Goal: Navigation & Orientation: Find specific page/section

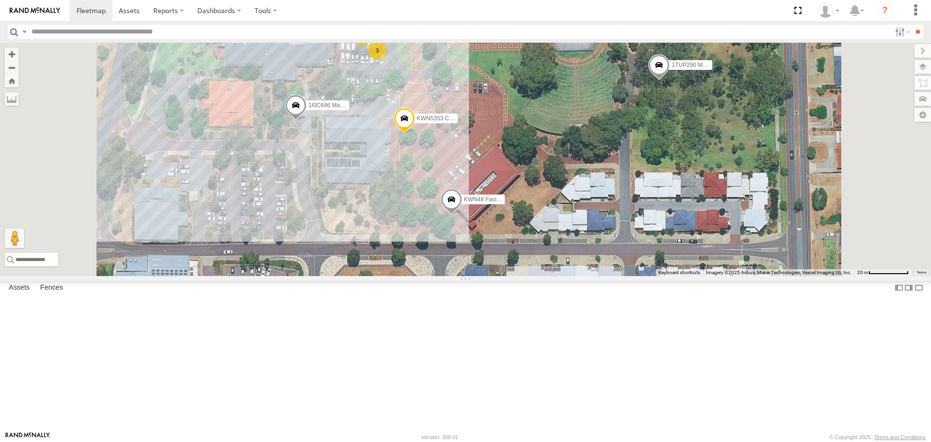
select select "**********"
click at [306, 121] on span at bounding box center [295, 108] width 21 height 26
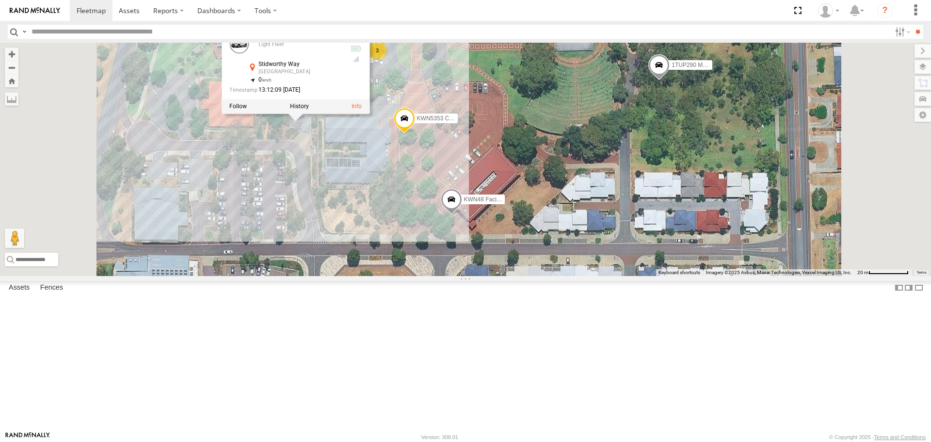
click at [462, 215] on span at bounding box center [451, 202] width 21 height 26
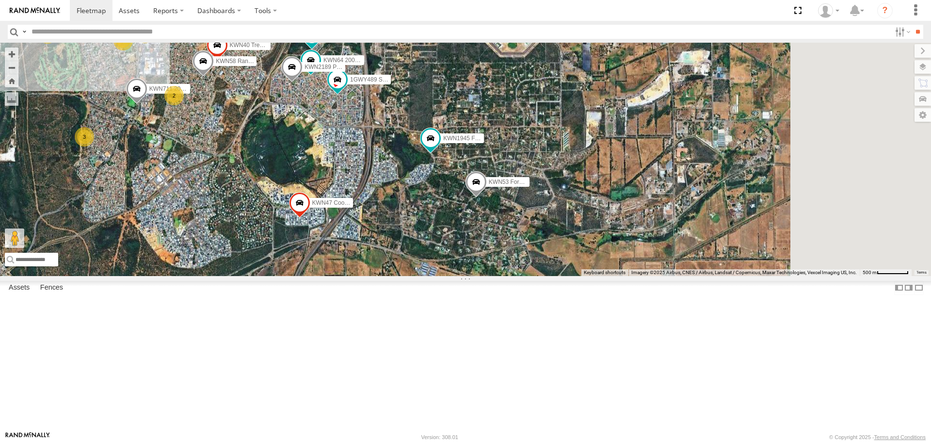
drag, startPoint x: 417, startPoint y: 318, endPoint x: 322, endPoint y: 190, distance: 159.7
click at [306, 184] on div "KWN40 Tree Officer KWN2182 2001091 Ford Ranger KWN58 Rangers KWN2189 Playground…" at bounding box center [465, 159] width 931 height 233
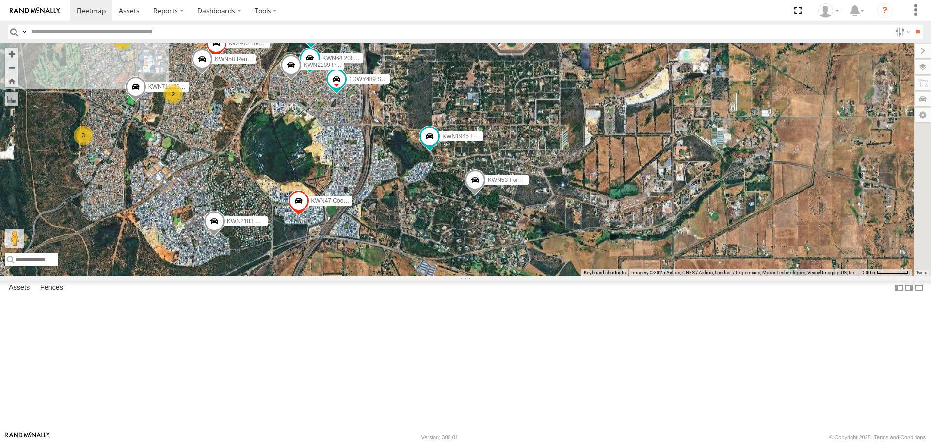
click at [486, 196] on span at bounding box center [474, 183] width 21 height 26
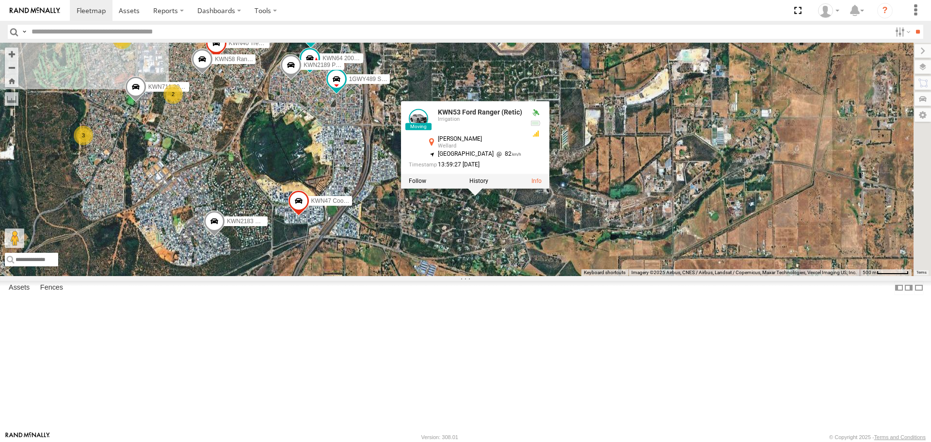
click at [587, 275] on div "KWN40 Tree Officer KWN2182 2001091 Ford Ranger KWN58 Rangers KWN2189 Playground…" at bounding box center [465, 159] width 931 height 233
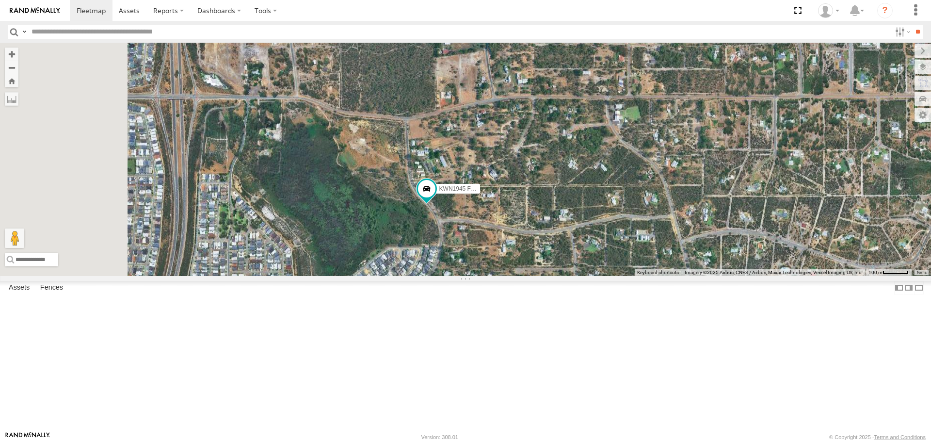
drag, startPoint x: 568, startPoint y: 238, endPoint x: 635, endPoint y: 336, distance: 118.7
click at [635, 275] on div "KWN40 Tree Officer KWN2182 2001091 Ford Ranger KWN58 Rangers KWN2189 Playground…" at bounding box center [465, 159] width 931 height 233
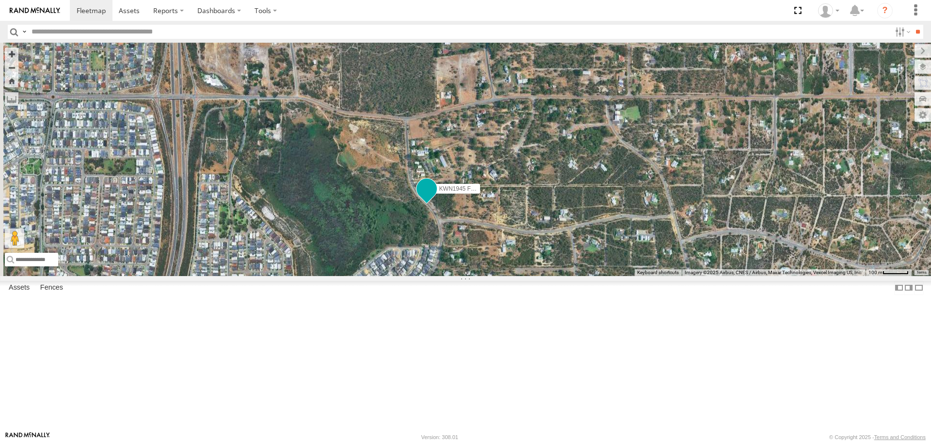
click at [435, 198] on span at bounding box center [426, 188] width 17 height 17
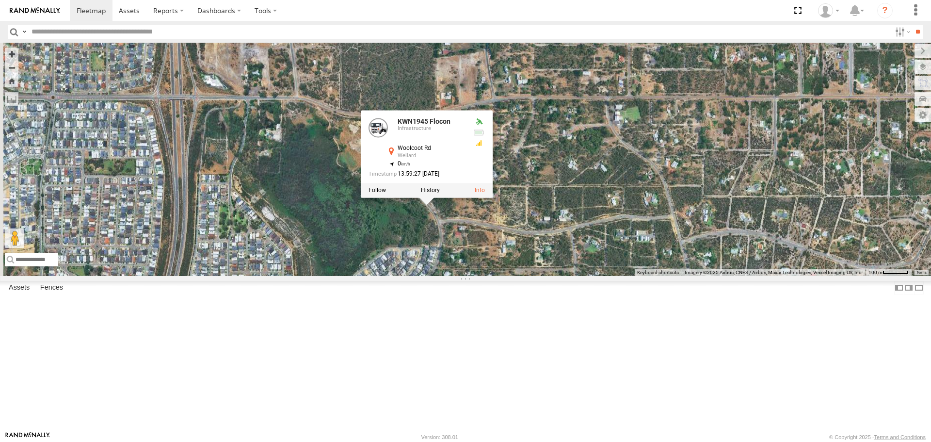
click at [535, 275] on div "KWN40 Tree Officer KWN2182 2001091 Ford Ranger KWN58 Rangers KWN2189 Playground…" at bounding box center [465, 159] width 931 height 233
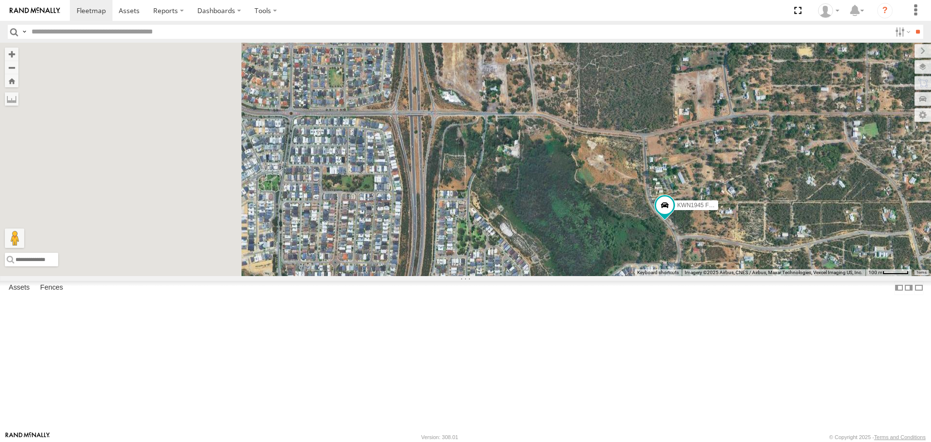
drag, startPoint x: 549, startPoint y: 348, endPoint x: 786, endPoint y: 348, distance: 237.1
click at [786, 275] on div "KWN40 Tree Officer KWN2182 2001091 Ford Ranger KWN58 Rangers KWN2189 Playground…" at bounding box center [465, 159] width 931 height 233
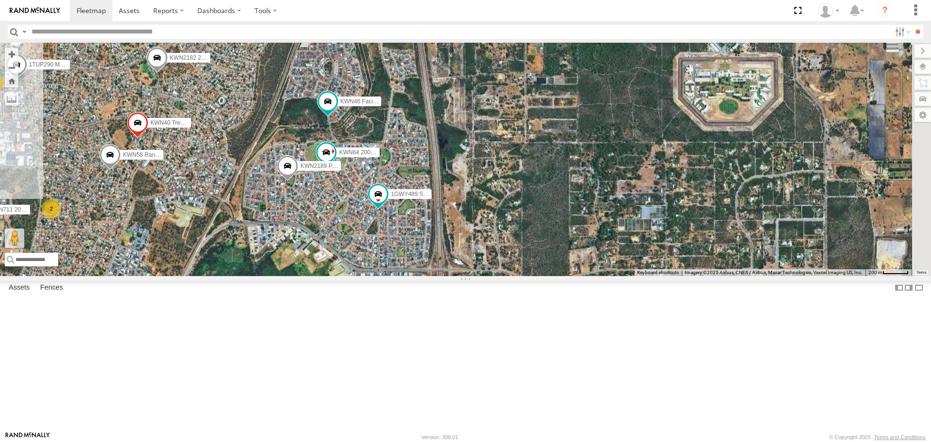
drag, startPoint x: 627, startPoint y: 259, endPoint x: 492, endPoint y: 353, distance: 164.5
click at [492, 275] on div "KWN40 Tree Officer KWN2182 2001091 Ford Ranger KWN58 Rangers KWN2189 Playground…" at bounding box center [465, 159] width 931 height 233
click at [387, 203] on span at bounding box center [377, 194] width 17 height 17
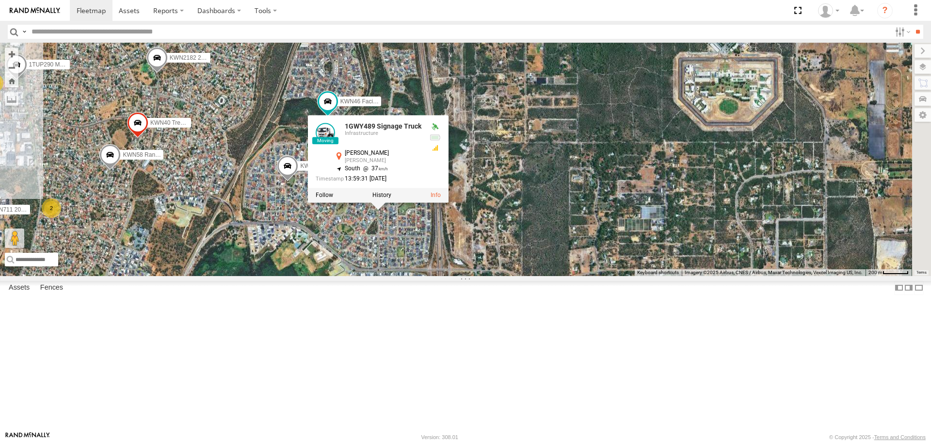
click at [517, 155] on div "KWN40 Tree Officer KWN2182 2001091 Ford Ranger KWN58 Rangers KWN2189 Playground…" at bounding box center [465, 159] width 931 height 233
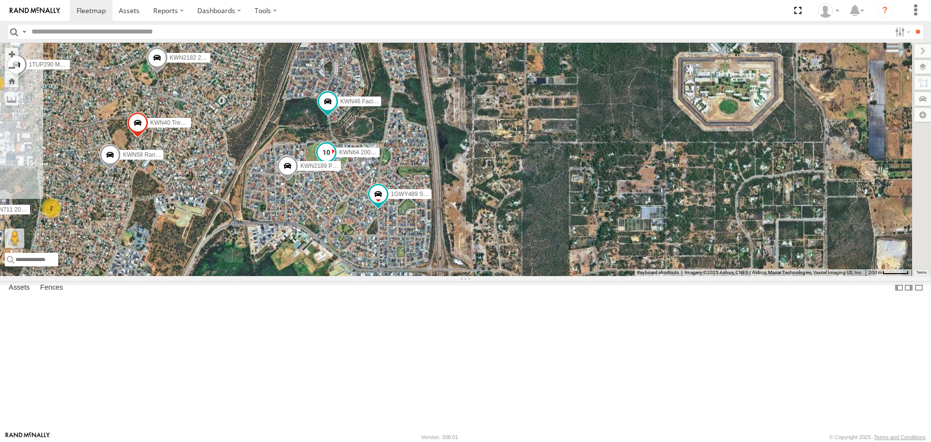
click at [335, 161] on span at bounding box center [326, 152] width 17 height 17
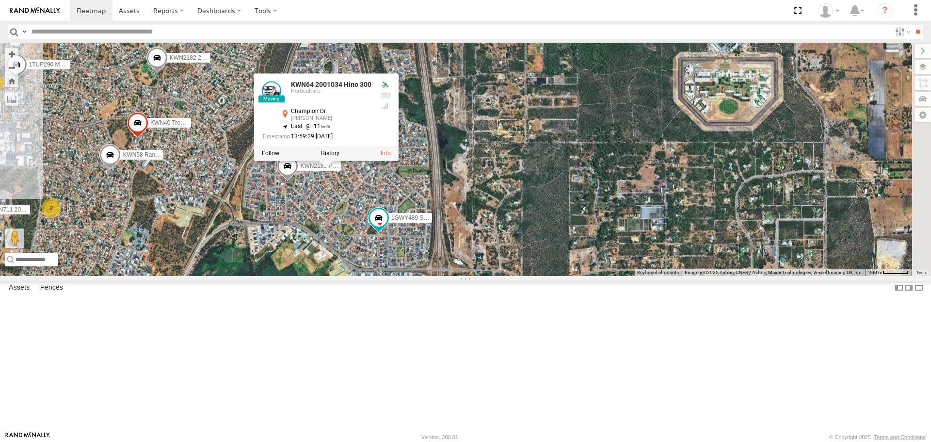
click at [399, 275] on div "KWN40 Tree Officer KWN2182 2001091 Ford Ranger KWN58 Rangers KWN2189 Playground…" at bounding box center [465, 159] width 931 height 233
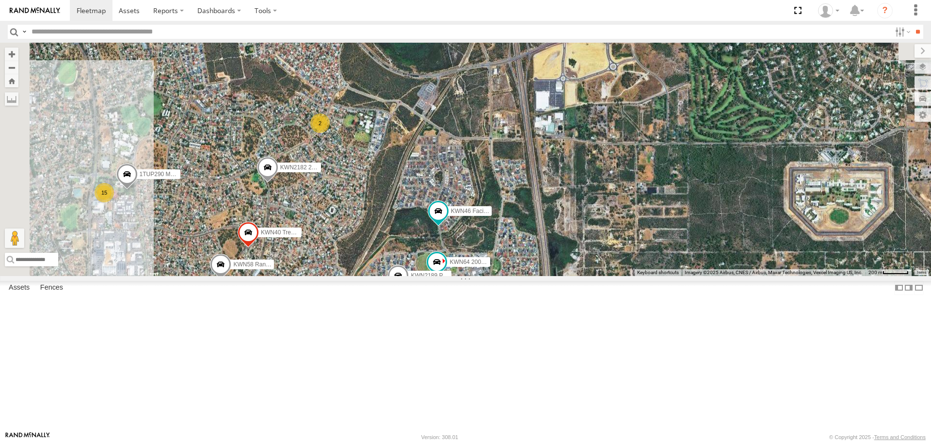
drag, startPoint x: 419, startPoint y: 327, endPoint x: 455, endPoint y: 365, distance: 52.1
click at [455, 275] on div "KWN40 Tree Officer KWN2182 2001091 Ford Ranger KWN58 Rangers KWN2189 Playground…" at bounding box center [465, 159] width 931 height 233
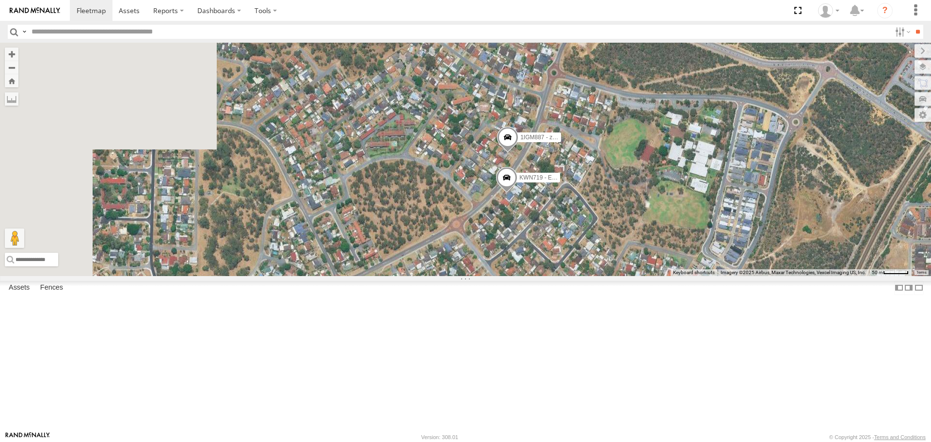
drag, startPoint x: 530, startPoint y: 216, endPoint x: 823, endPoint y: 230, distance: 293.2
click at [823, 230] on div "To navigate the map with touch gestures double-tap and hold your finger on the …" at bounding box center [465, 159] width 931 height 233
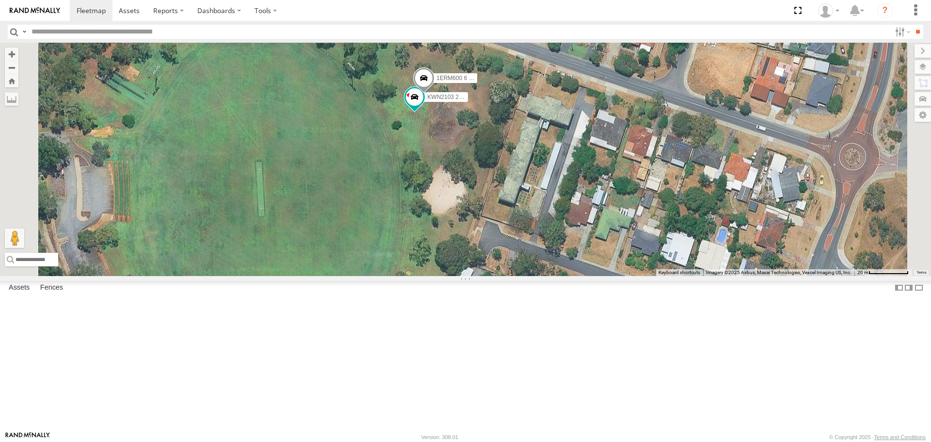
click at [434, 94] on span at bounding box center [423, 80] width 21 height 26
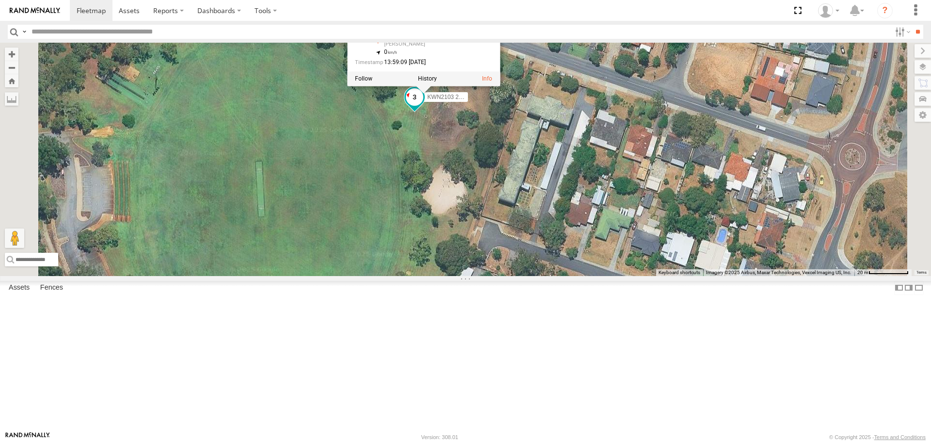
click at [423, 106] on span at bounding box center [414, 97] width 17 height 17
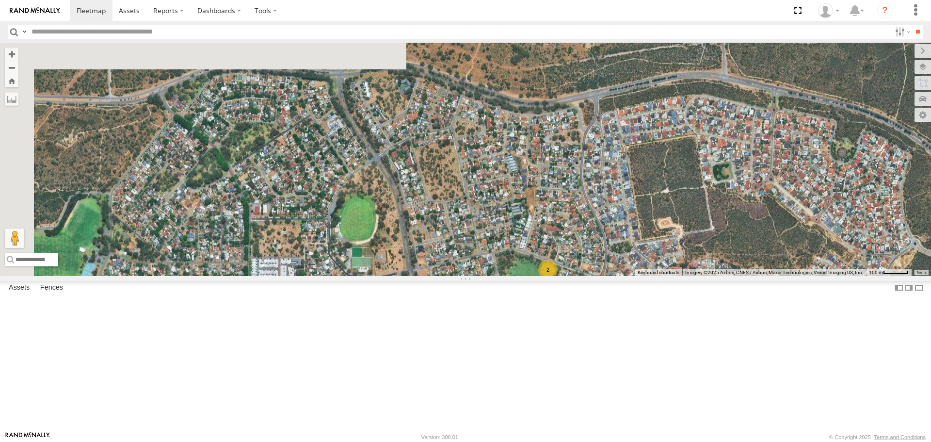
drag, startPoint x: 417, startPoint y: 163, endPoint x: 817, endPoint y: 206, distance: 402.2
click at [817, 206] on div "To navigate the map with touch gestures double-tap and hold your finger on the …" at bounding box center [465, 159] width 931 height 233
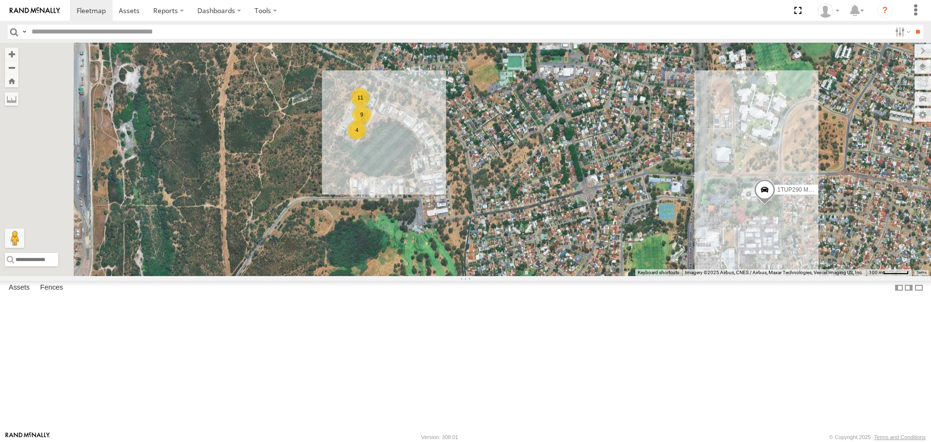
drag, startPoint x: 481, startPoint y: 324, endPoint x: 710, endPoint y: 125, distance: 303.1
click at [710, 125] on div "KWN40 Tree Officer KWN2182 2001091 Ford Ranger KWN58 Rangers KWN2189 Playground…" at bounding box center [465, 159] width 931 height 233
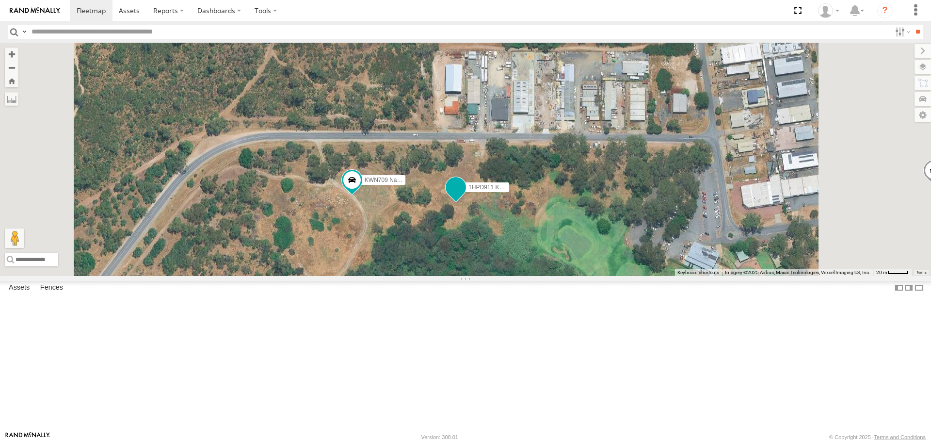
click at [464, 196] on span at bounding box center [455, 187] width 17 height 17
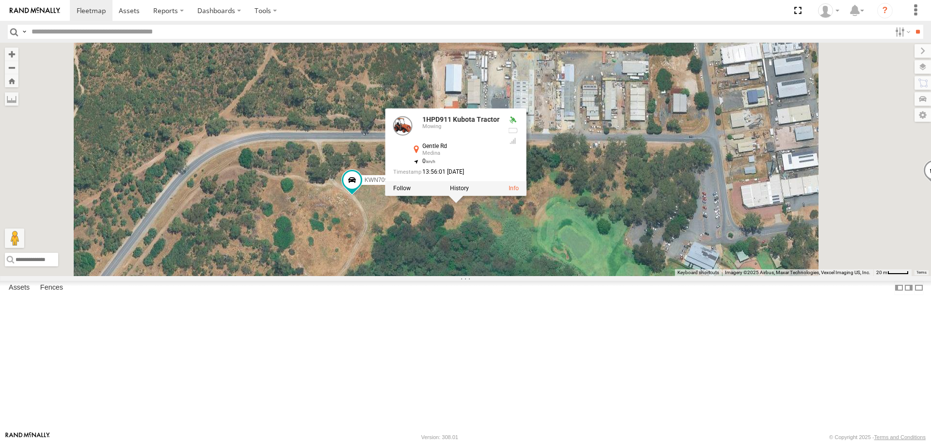
click at [587, 275] on div "KWN40 Tree Officer KWN2182 2001091 Ford Ranger KWN58 Rangers KWN2189 Playground…" at bounding box center [465, 159] width 931 height 233
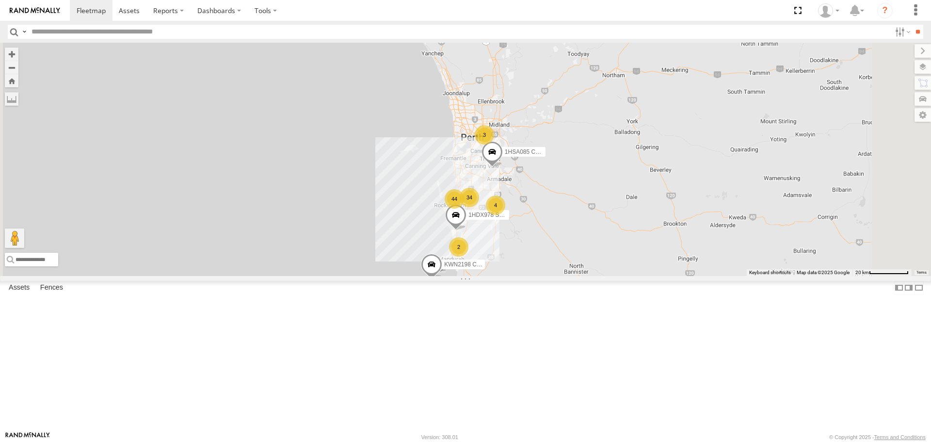
click at [448, 32] on span at bounding box center [439, 22] width 17 height 17
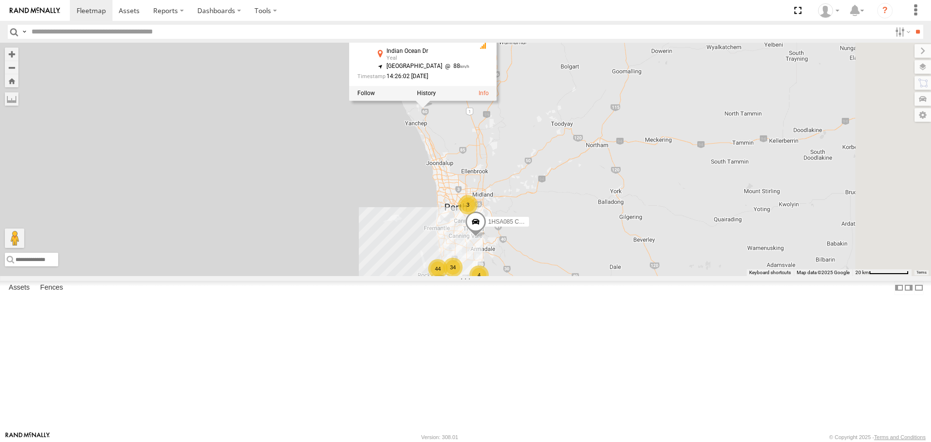
drag, startPoint x: 563, startPoint y: 177, endPoint x: 553, endPoint y: 228, distance: 52.5
click at [553, 228] on div "44 4 34 1HSA085 Coor. Engineer.Design KWN59 Coord Envi&Waste 3 2 KWN2198 Coor R…" at bounding box center [465, 159] width 931 height 233
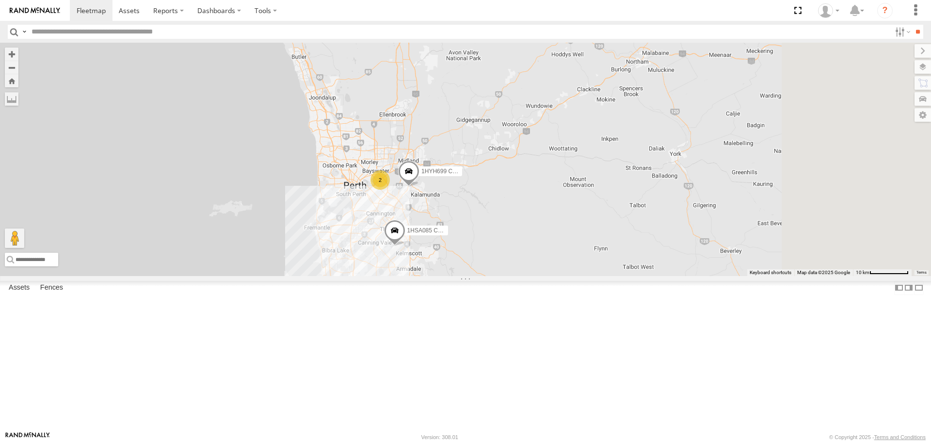
drag, startPoint x: 578, startPoint y: 335, endPoint x: 488, endPoint y: 242, distance: 129.6
click at [488, 242] on div "1HSA085 Coor. Engineer.Design KWN59 Coord Envi&Waste KWN2198 Coor Rang&Comp 1HD…" at bounding box center [465, 159] width 931 height 233
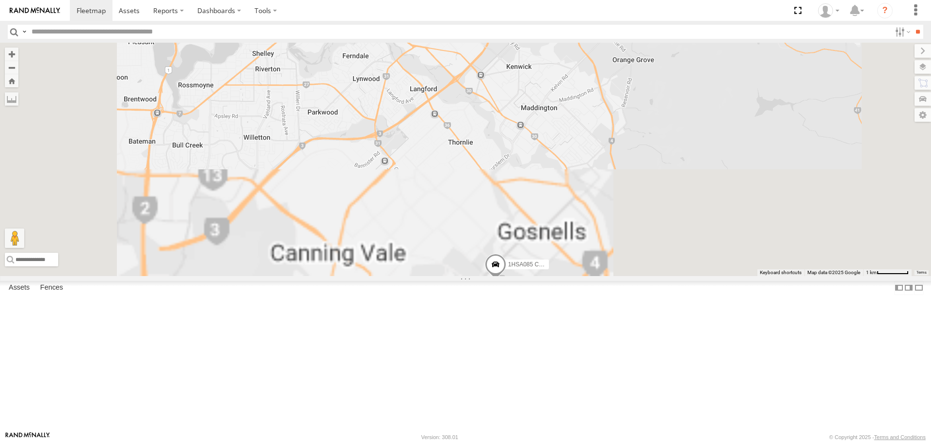
drag, startPoint x: 483, startPoint y: 327, endPoint x: 518, endPoint y: 155, distance: 175.0
click at [517, 129] on div "1HSA085 Coor. Engineer.Design KWN59 Coord Envi&Waste KWN2198 Coor Rang&Comp 1HD…" at bounding box center [465, 159] width 931 height 233
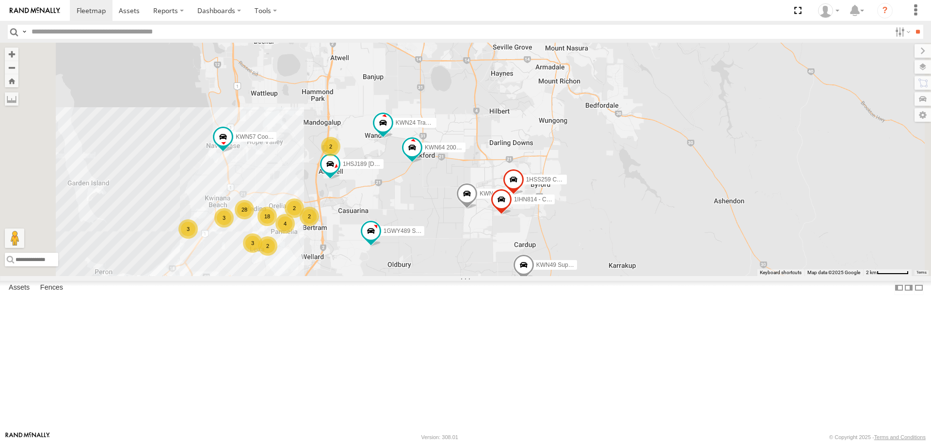
drag, startPoint x: 516, startPoint y: 259, endPoint x: 538, endPoint y: 144, distance: 116.5
click at [538, 144] on div "1HSA085 Coor. Engineer.Design KWN59 Coord Envi&Waste KWN2198 Coor Rang&Comp 1HD…" at bounding box center [465, 159] width 931 height 233
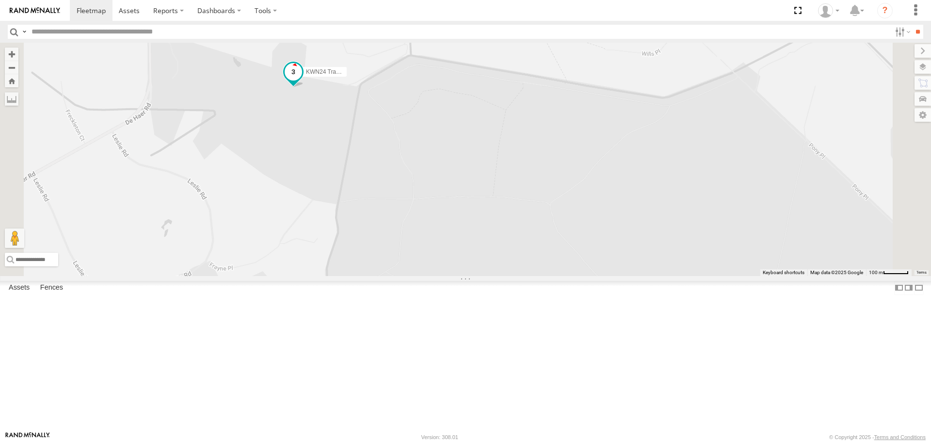
click at [302, 81] on span at bounding box center [293, 72] width 17 height 17
click at [469, 238] on div "1HSA085 Coor. Engineer.Design KWN59 Coord Envi&Waste KWN2198 Coor Rang&Comp 1HD…" at bounding box center [465, 159] width 931 height 233
click at [451, 224] on div "1HSA085 Coor. Engineer.Design KWN59 Coord Envi&Waste KWN2198 Coor Rang&Comp 1HD…" at bounding box center [465, 159] width 931 height 233
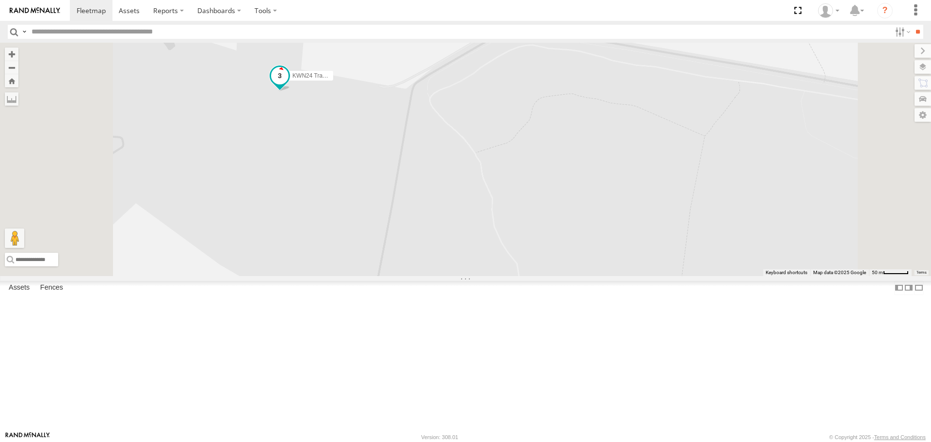
click at [288, 84] on span at bounding box center [279, 75] width 17 height 17
click at [293, 80] on label at bounding box center [283, 76] width 19 height 7
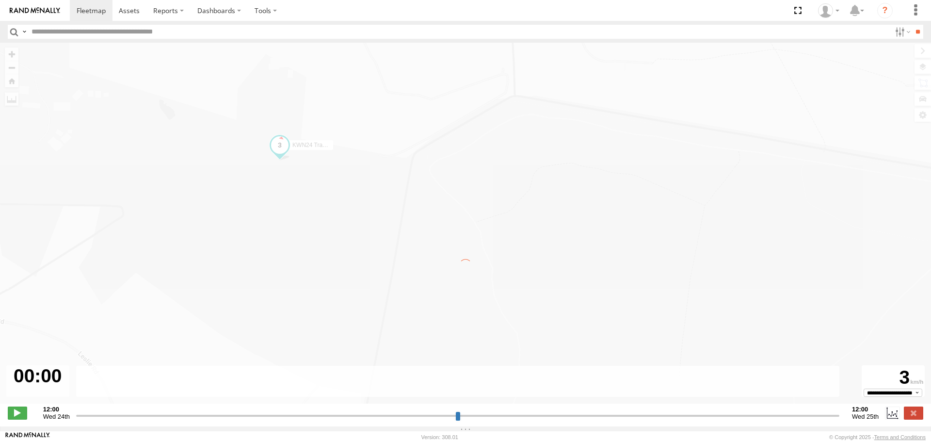
type input "**********"
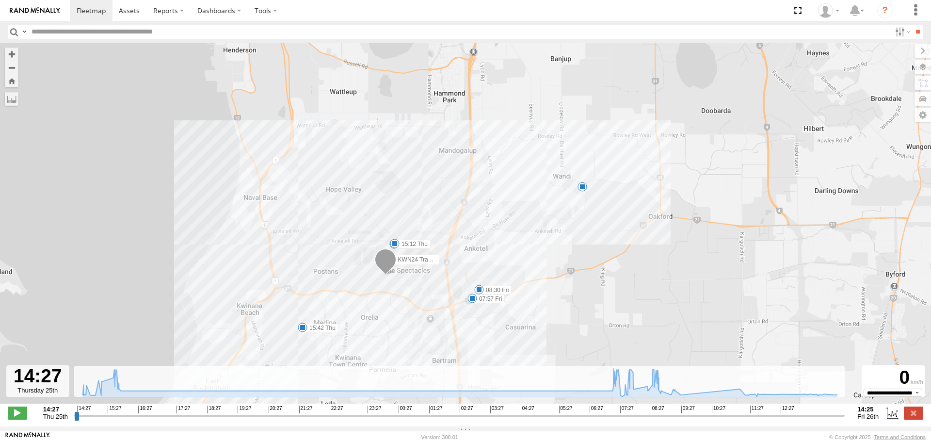
click at [11, 35] on input "button" at bounding box center [14, 32] width 13 height 14
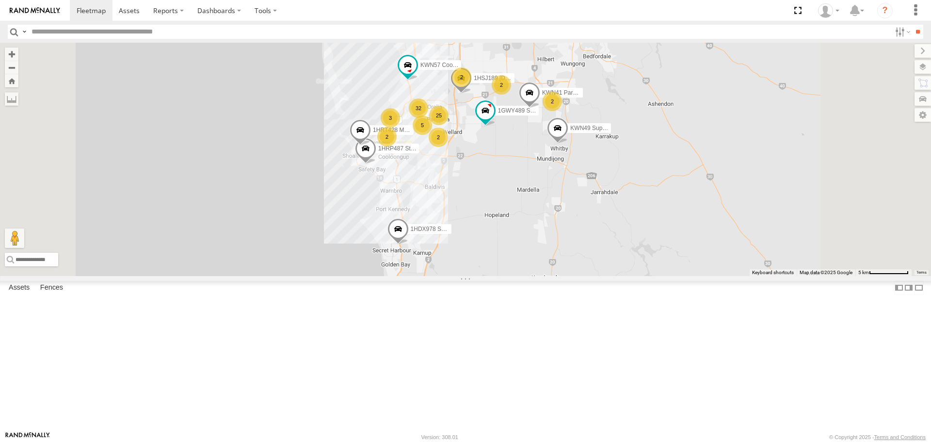
drag, startPoint x: 597, startPoint y: 344, endPoint x: 587, endPoint y: 247, distance: 97.4
click at [587, 247] on div "KWN49 Super.Retic 1HRP487 Stat Planner 1HSA085 Coor. Engineer.Design KWN59 Coor…" at bounding box center [465, 159] width 931 height 233
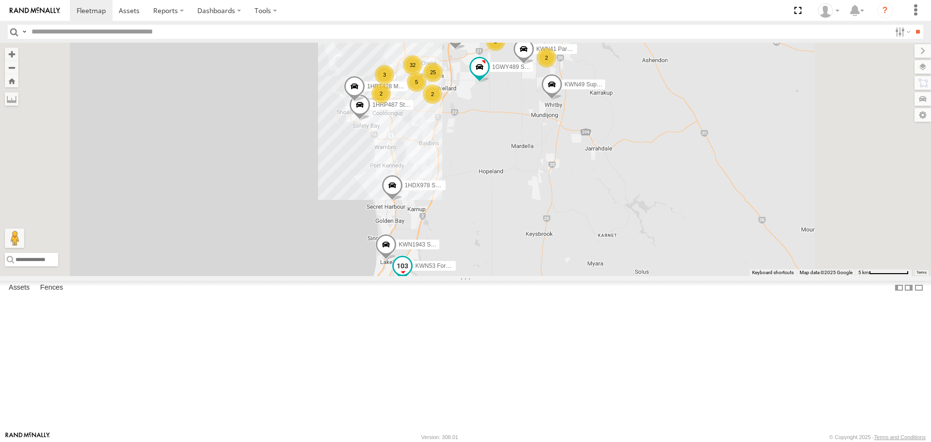
click at [411, 275] on span at bounding box center [402, 265] width 17 height 17
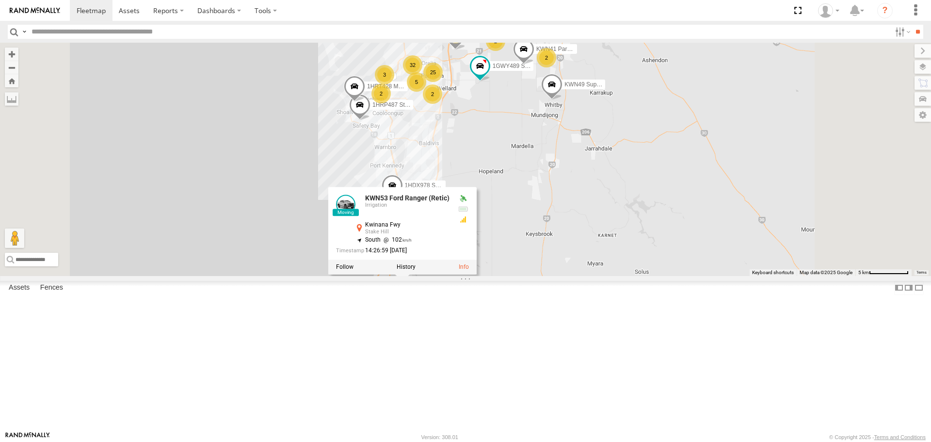
click at [657, 273] on div "KWN49 Super.Retic 1HRP487 Stat Planner 1HSA085 Coor. Engineer.Design KWN59 Coor…" at bounding box center [465, 159] width 931 height 233
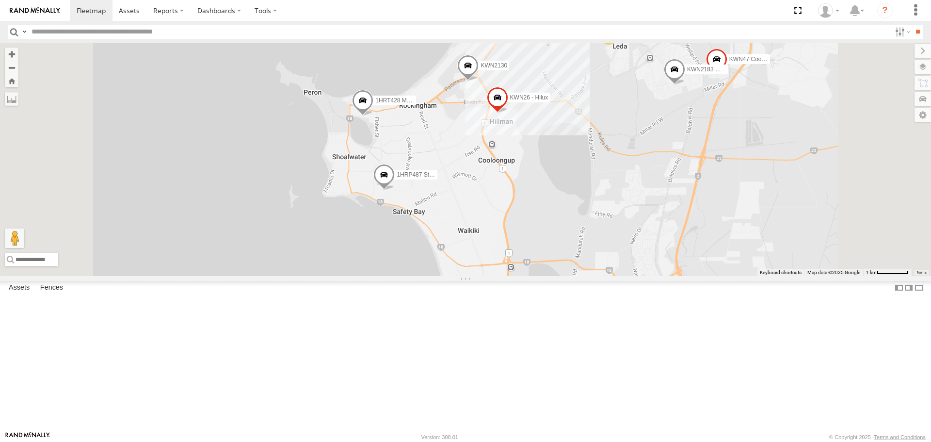
click at [373, 116] on span at bounding box center [362, 103] width 21 height 26
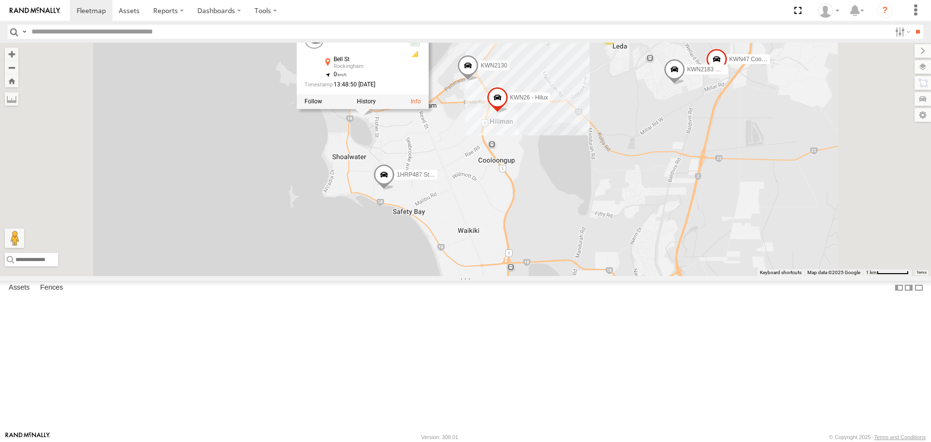
click at [395, 191] on span at bounding box center [383, 177] width 21 height 26
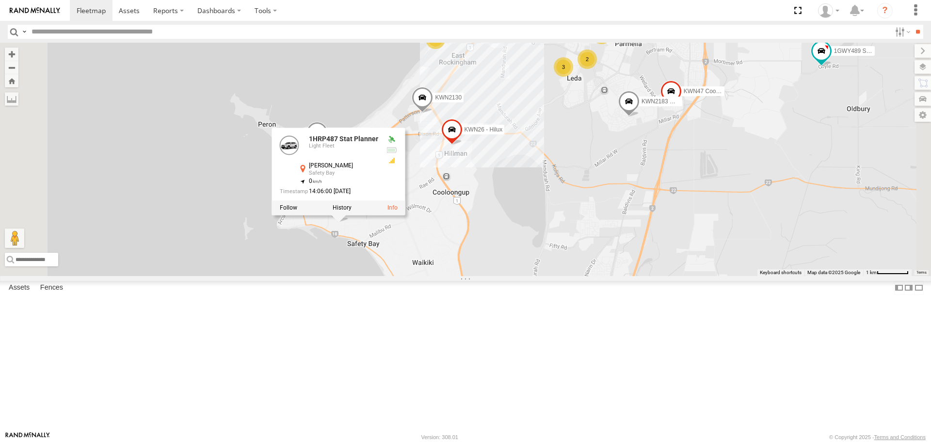
drag, startPoint x: 645, startPoint y: 253, endPoint x: 587, endPoint y: 307, distance: 79.6
click at [587, 275] on div "KWN49 Super.Retic 1HRP487 Stat Planner 1HSA085 Coor. Engineer.Design KWN59 Coor…" at bounding box center [465, 159] width 931 height 233
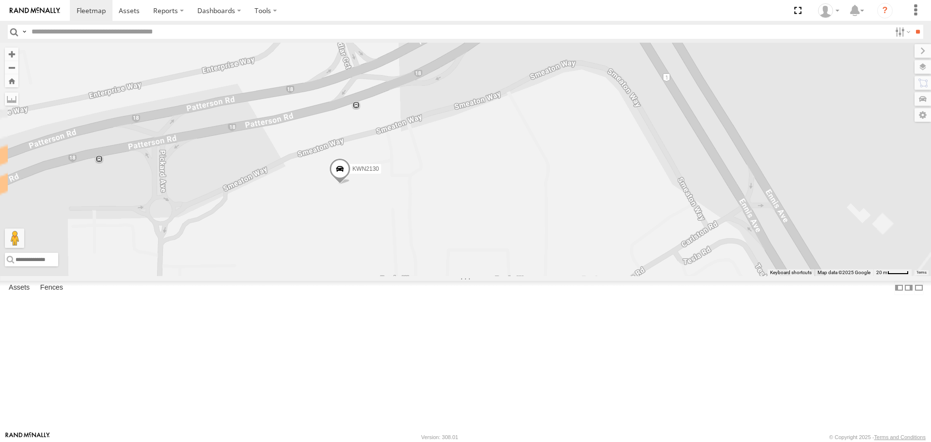
click at [351, 184] on span at bounding box center [339, 171] width 21 height 26
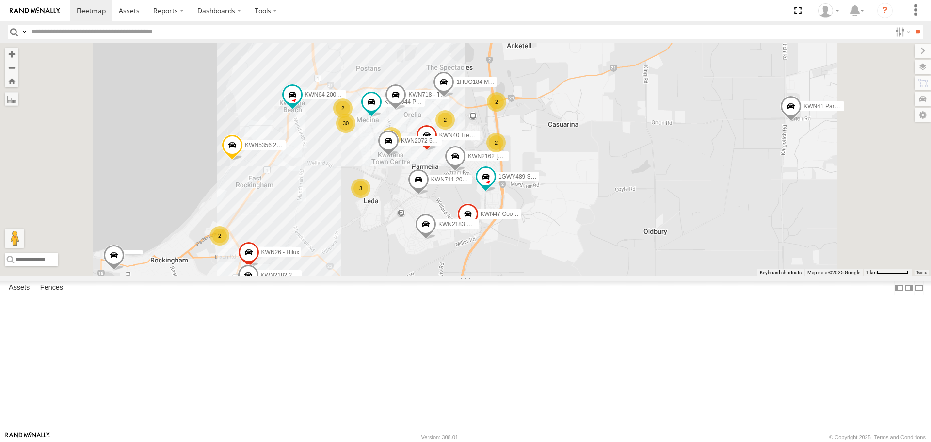
click at [257, 316] on span at bounding box center [246, 302] width 21 height 26
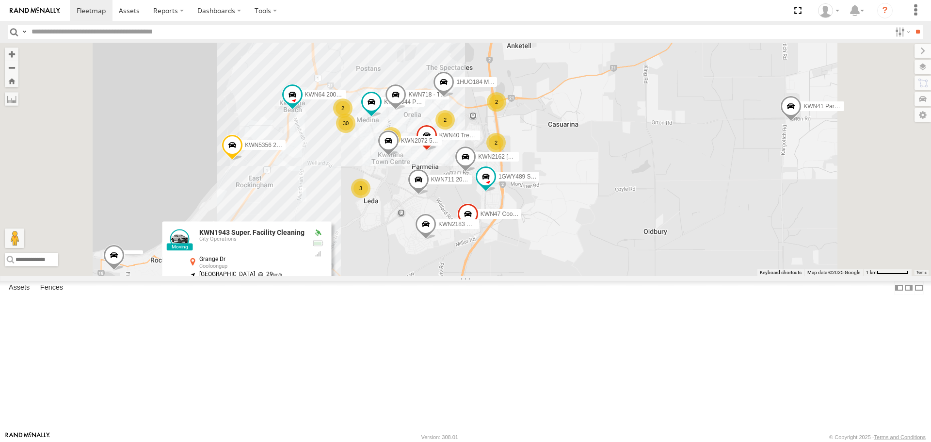
drag, startPoint x: 434, startPoint y: 413, endPoint x: 429, endPoint y: 397, distance: 16.9
click at [434, 275] on div "KWN1944 Parks KWN5356 2001086 Camera Trailer Rangers KWN40 Tree Officer KWN711 …" at bounding box center [465, 159] width 931 height 233
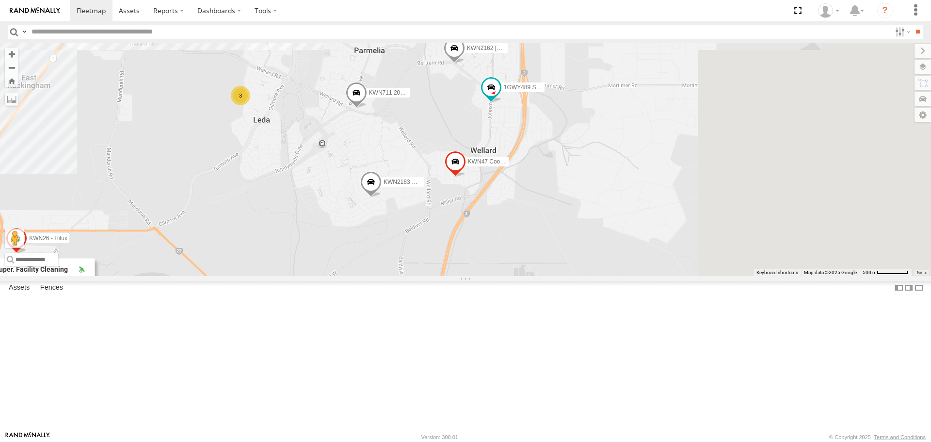
drag, startPoint x: 590, startPoint y: 223, endPoint x: 290, endPoint y: 292, distance: 307.5
click at [290, 275] on div "KWN1944 Parks KWN5356 2001086 Camera Trailer Rangers KWN40 Tree Officer KWN711 …" at bounding box center [465, 159] width 931 height 233
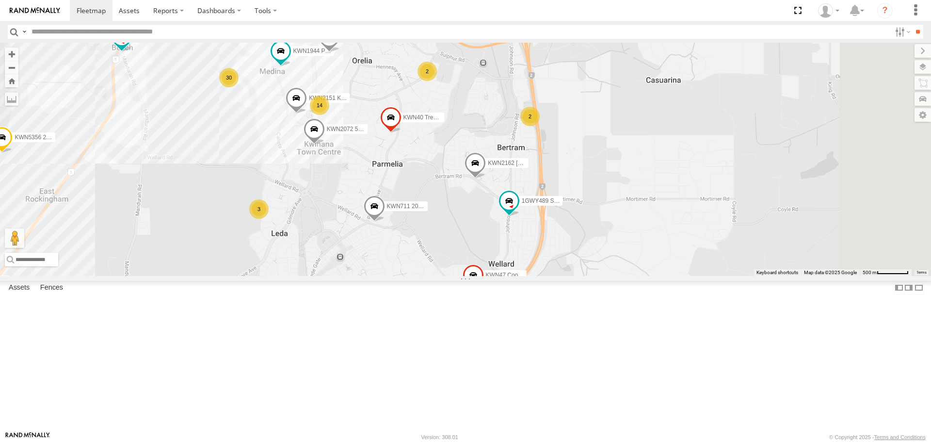
drag, startPoint x: 338, startPoint y: 225, endPoint x: 344, endPoint y: 282, distance: 57.0
click at [344, 275] on div "KWN1944 Parks KWN5356 2001086 Camera Trailer Rangers KWN40 Tree Officer KWN711 …" at bounding box center [465, 159] width 931 height 233
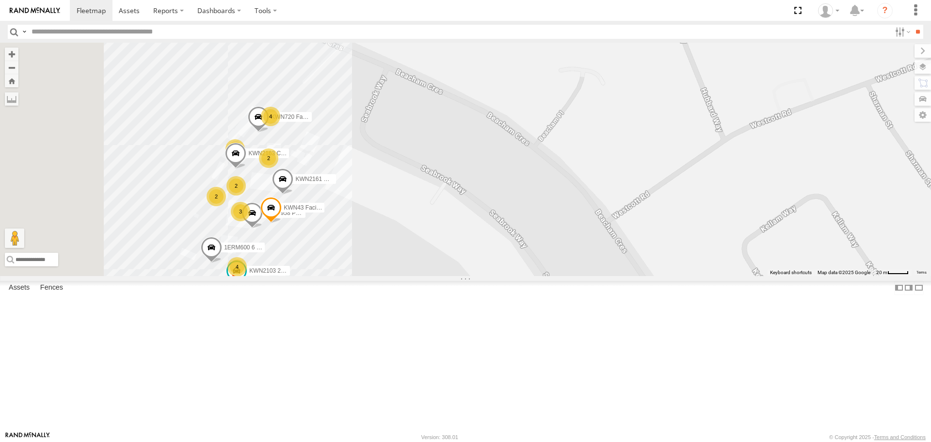
drag, startPoint x: 565, startPoint y: 187, endPoint x: 559, endPoint y: 210, distance: 24.0
click at [630, 195] on div "KWN1944 Parks KWN5356 2001086 Camera Trailer Rangers KWN40 Tree Officer KWN711 …" at bounding box center [465, 159] width 931 height 233
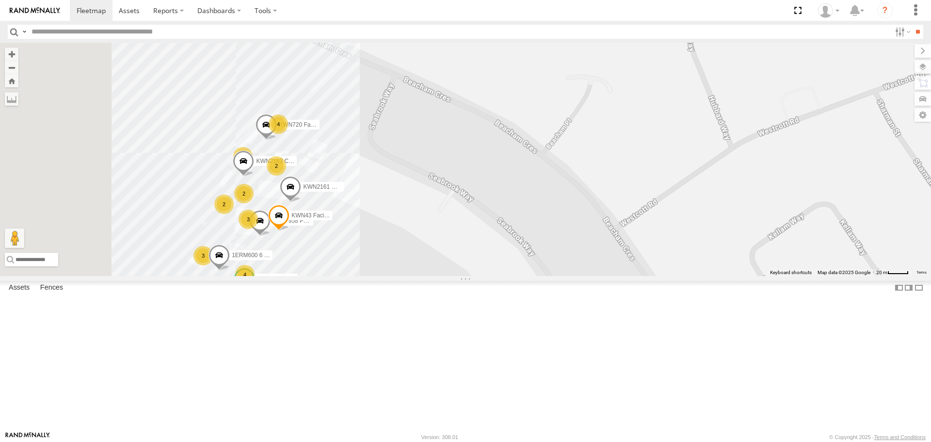
drag, startPoint x: 460, startPoint y: 123, endPoint x: 550, endPoint y: 296, distance: 195.4
click at [550, 275] on div "KWN1944 Parks KWN5356 2001086 Camera Trailer Rangers KWN40 Tree Officer KWN711 …" at bounding box center [465, 159] width 931 height 233
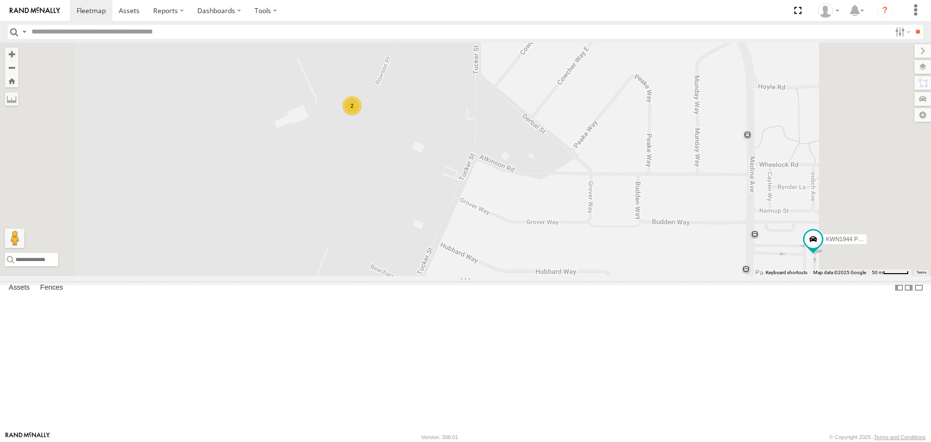
drag, startPoint x: 515, startPoint y: 144, endPoint x: 518, endPoint y: 299, distance: 155.6
click at [518, 275] on div "KWN1944 Parks KWN5356 2001086 Camera Trailer Rangers KWN40 Tree Officer KWN711 …" at bounding box center [465, 159] width 931 height 233
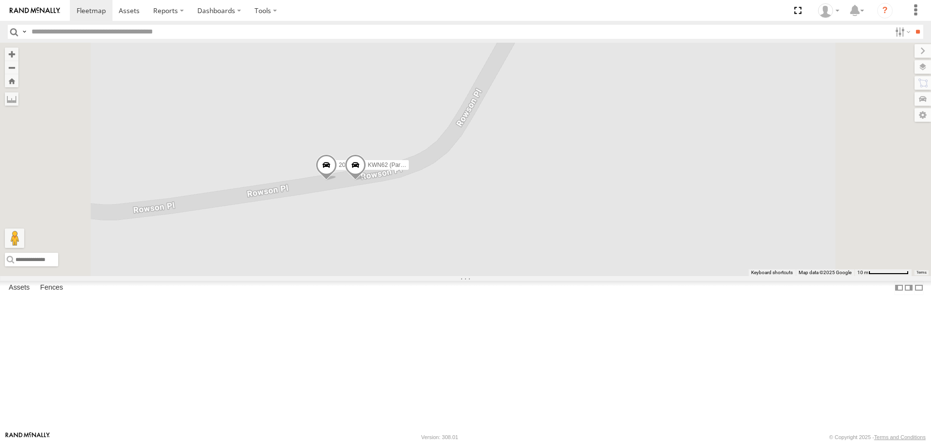
click at [337, 181] on span at bounding box center [326, 168] width 21 height 26
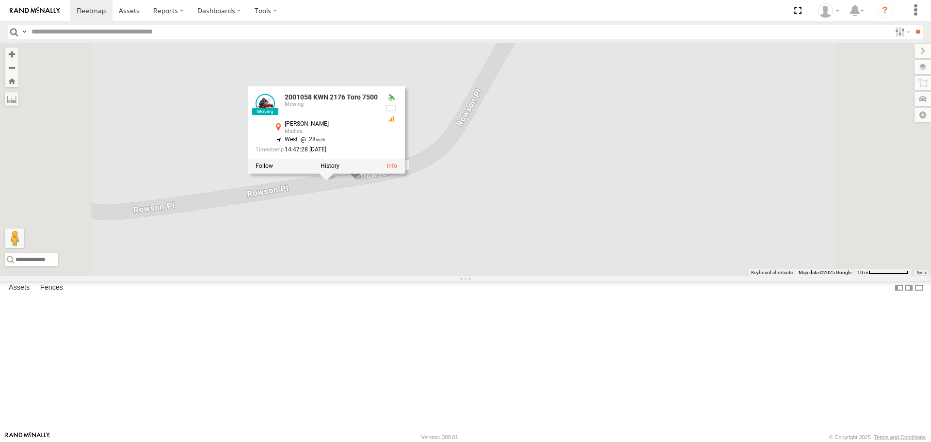
click at [466, 275] on div "KWN1944 Parks KWN5356 2001086 Camera Trailer Rangers KWN40 Tree Officer KWN711 …" at bounding box center [465, 159] width 931 height 233
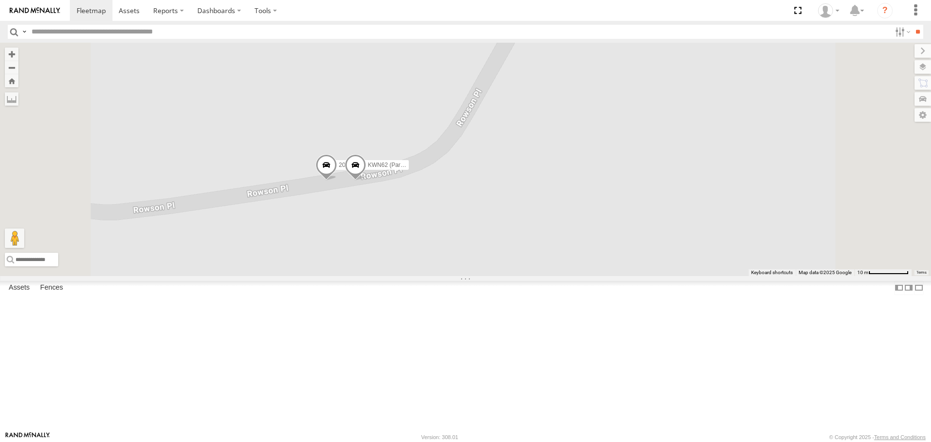
click at [366, 181] on span at bounding box center [355, 168] width 21 height 26
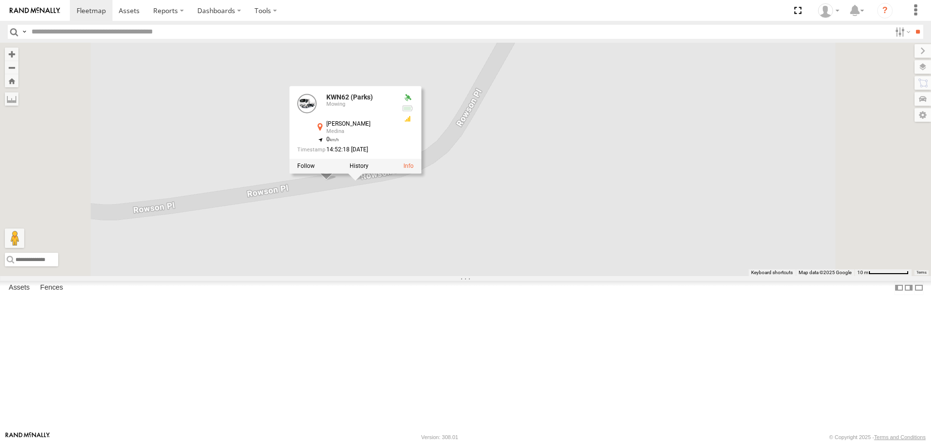
click at [421, 174] on div at bounding box center [355, 166] width 132 height 15
click at [462, 275] on div "KWN1944 Parks KWN5356 2001086 Camera Trailer Rangers KWN40 Tree Officer KWN711 …" at bounding box center [465, 159] width 931 height 233
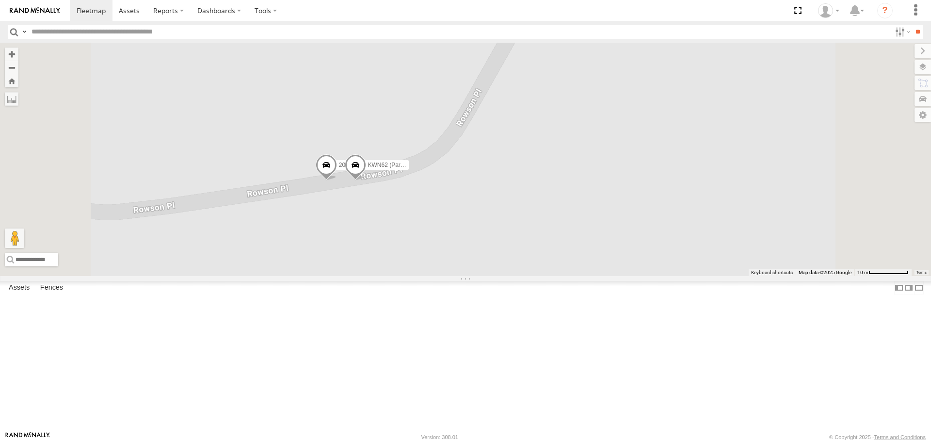
click at [337, 181] on span at bounding box center [326, 168] width 21 height 26
